Goal: Browse casually: Explore the website without a specific task or goal

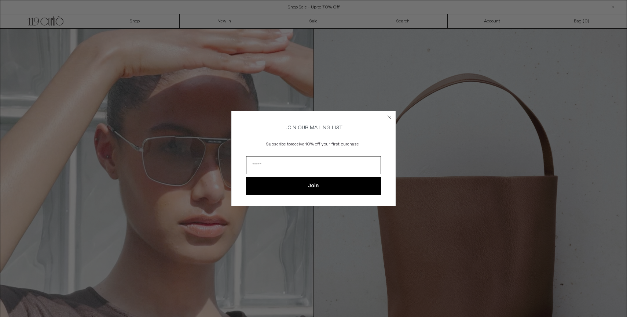
click at [391, 115] on circle "Close dialog" at bounding box center [389, 117] width 7 height 7
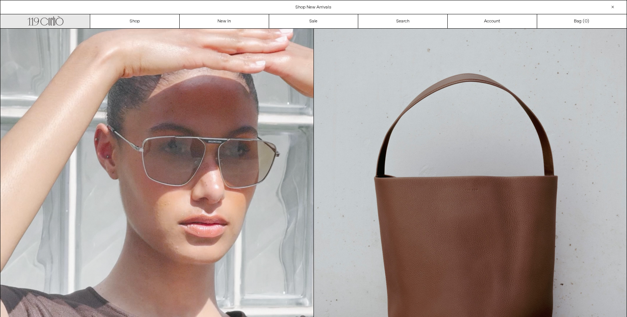
click at [54, 22] on icon ".cls-1, .cls-2 { fill: #231f20; stroke: #231f20; stroke-miterlimit: 10; stroke-…" at bounding box center [46, 20] width 36 height 11
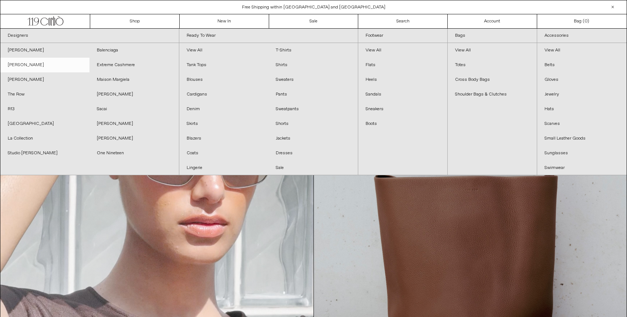
click at [56, 62] on link "[PERSON_NAME]" at bounding box center [44, 65] width 89 height 15
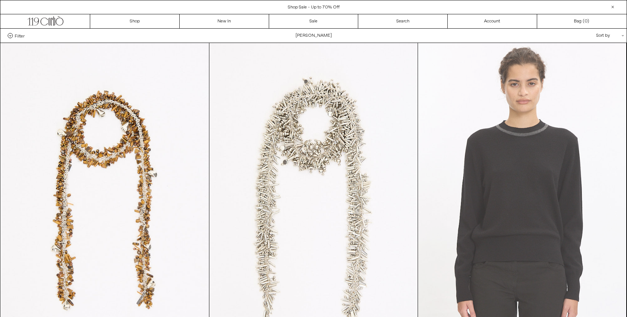
click at [440, 174] on at bounding box center [522, 199] width 208 height 313
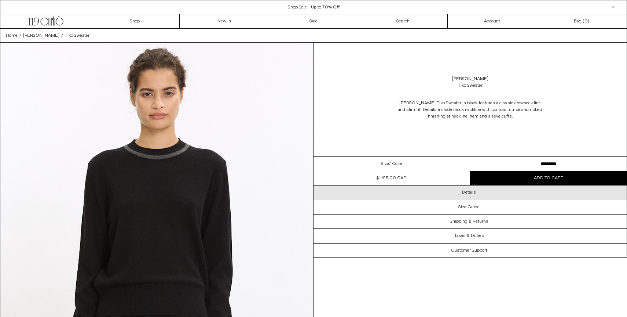
click at [415, 190] on div "Details" at bounding box center [470, 192] width 313 height 14
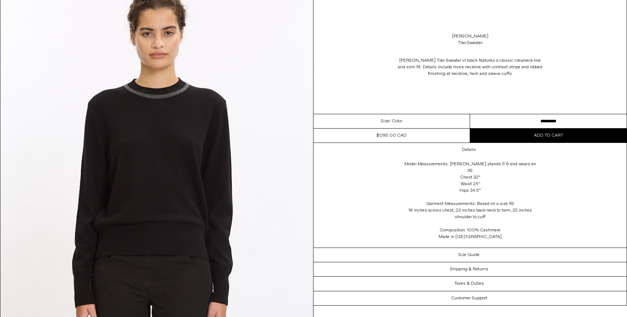
scroll to position [122, 0]
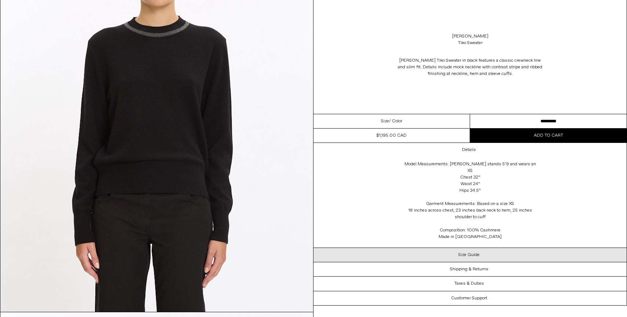
click at [425, 248] on div "Size Guide" at bounding box center [470, 255] width 313 height 14
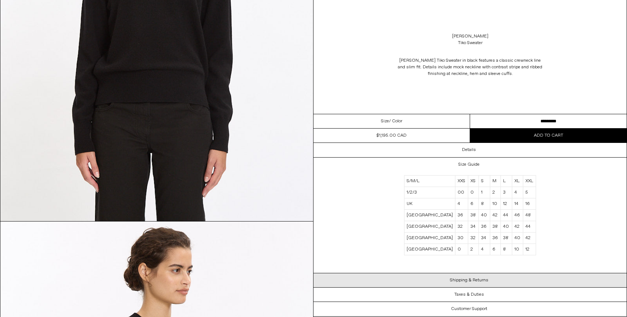
scroll to position [213, 0]
click at [440, 283] on div "Shipping & Returns" at bounding box center [470, 280] width 313 height 14
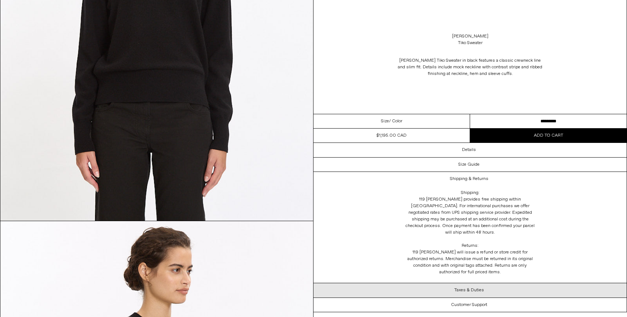
click at [441, 283] on div "Taxes & Duties" at bounding box center [470, 290] width 313 height 14
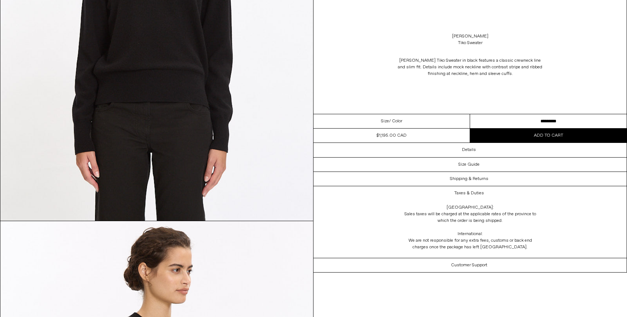
click at [450, 257] on div "Canada: Sales taxes will be charged at the applicable rates of the province to …" at bounding box center [470, 228] width 147 height 57
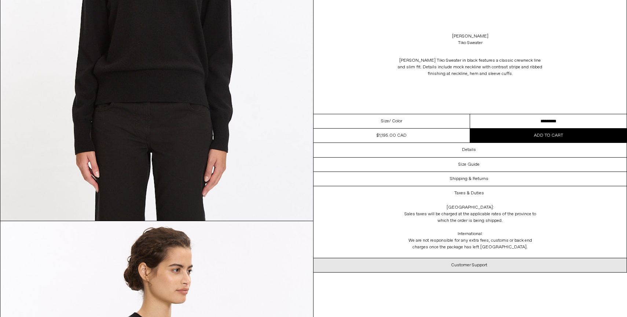
click at [450, 265] on div "Customer Support" at bounding box center [470, 265] width 313 height 14
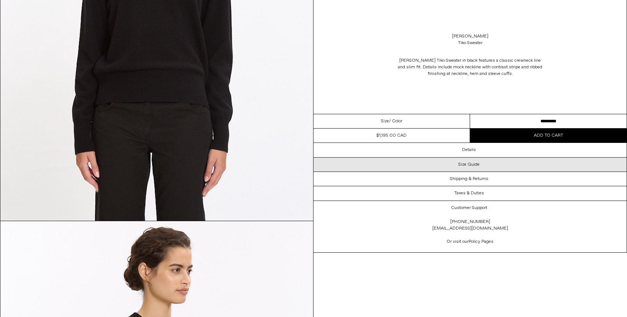
click at [383, 157] on div "Size Guide" at bounding box center [470, 164] width 313 height 14
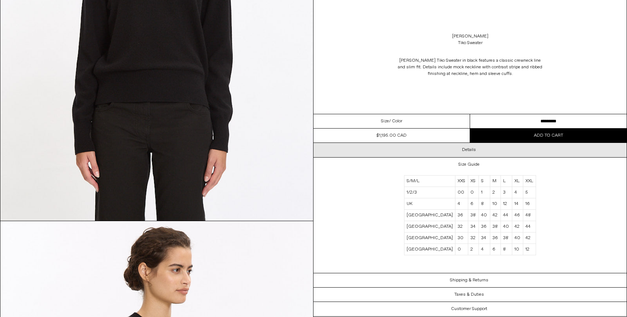
click at [386, 149] on div "Details" at bounding box center [470, 150] width 313 height 14
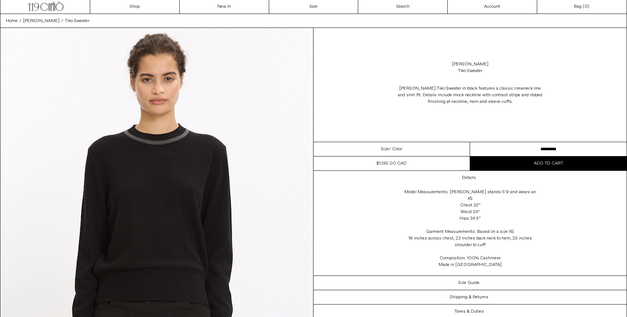
scroll to position [0, 0]
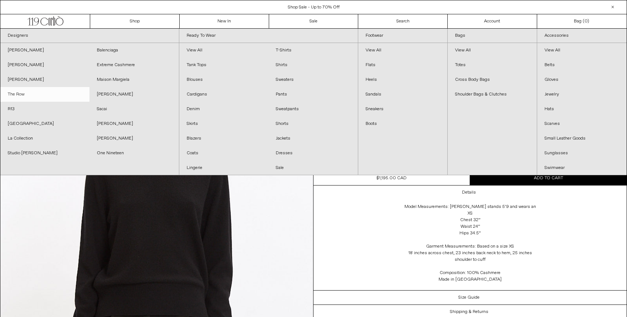
click at [22, 92] on link "The Row" at bounding box center [44, 94] width 89 height 15
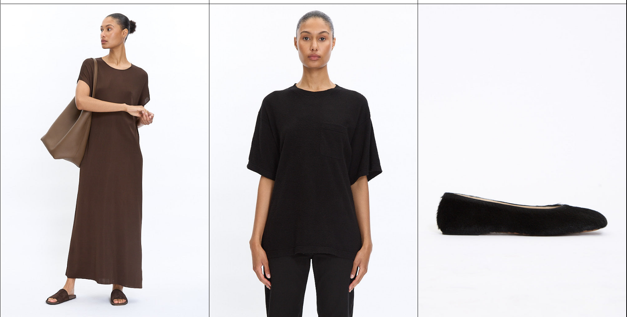
scroll to position [2278, 0]
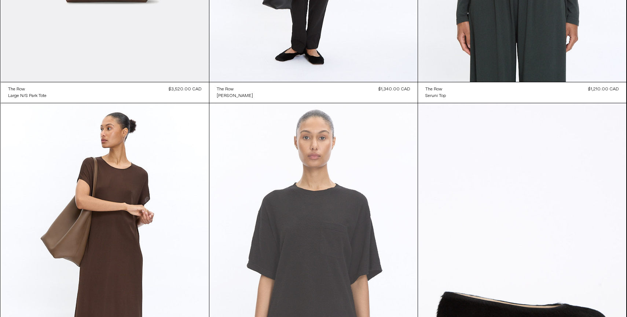
click at [248, 173] on at bounding box center [314, 259] width 208 height 313
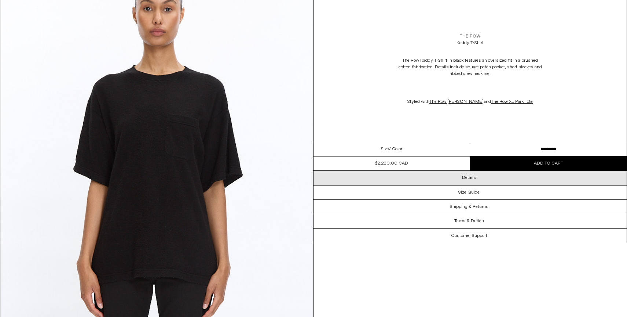
scroll to position [221, 0]
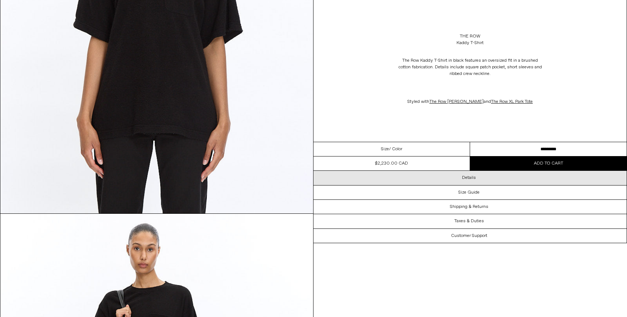
click at [379, 178] on div "Details" at bounding box center [470, 178] width 313 height 14
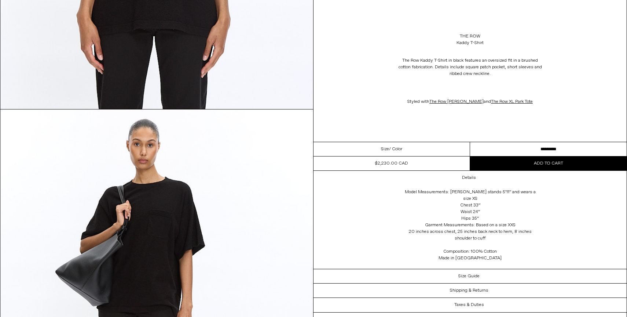
scroll to position [416, 0]
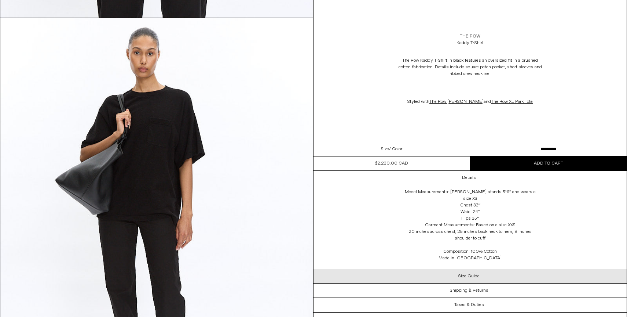
click at [399, 272] on div "Size Guide" at bounding box center [470, 276] width 313 height 14
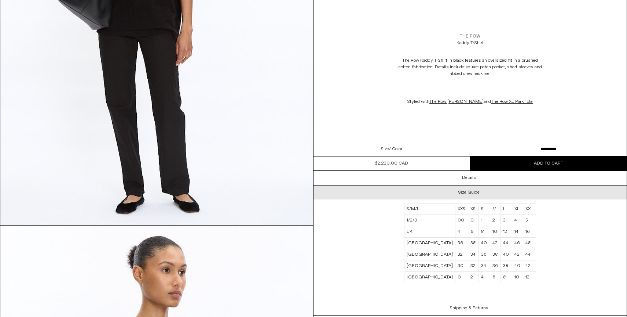
scroll to position [690, 0]
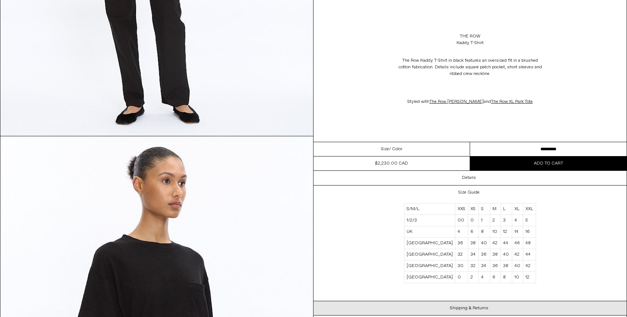
click at [444, 314] on div "Shipping & Returns" at bounding box center [470, 308] width 313 height 14
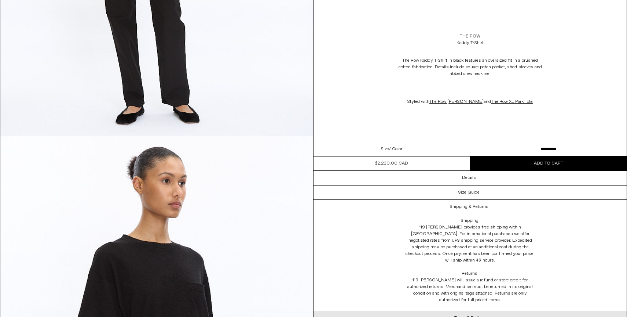
click at [445, 311] on div "Taxes & Duties" at bounding box center [470, 318] width 313 height 14
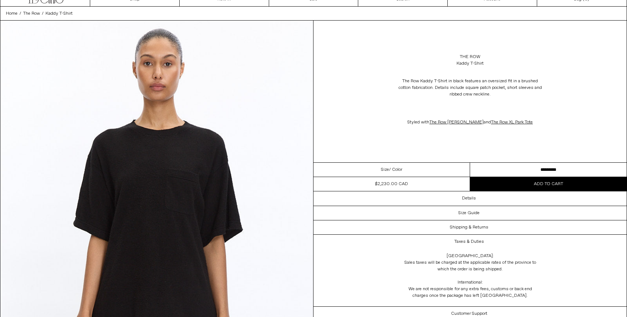
scroll to position [0, 0]
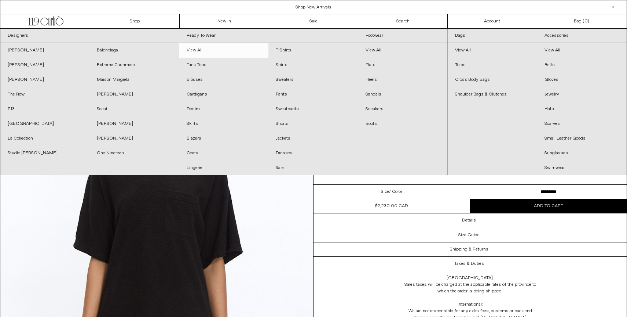
click at [199, 52] on link "View All" at bounding box center [223, 50] width 89 height 15
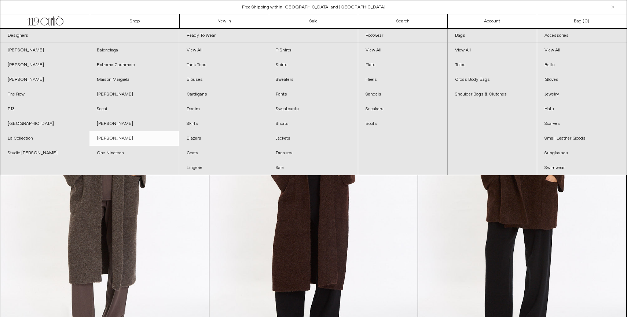
click at [123, 142] on link "[PERSON_NAME]" at bounding box center [134, 138] width 89 height 15
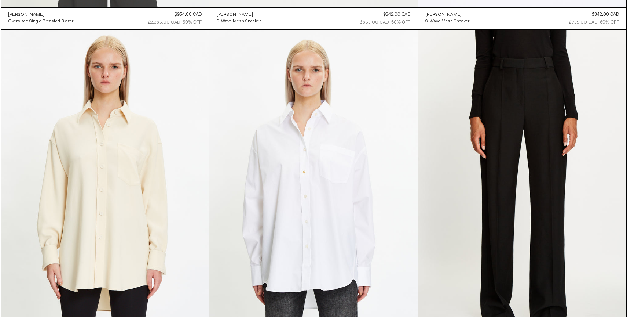
scroll to position [374, 0]
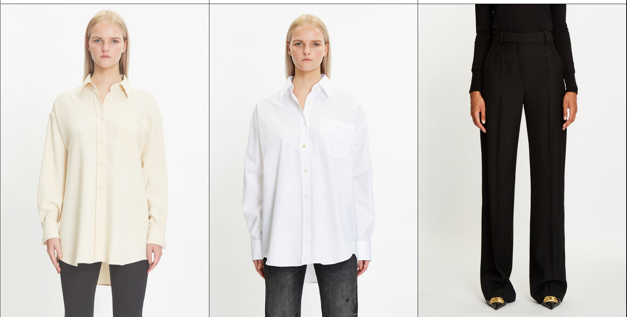
click at [150, 182] on at bounding box center [105, 160] width 208 height 313
